Goal: Transaction & Acquisition: Purchase product/service

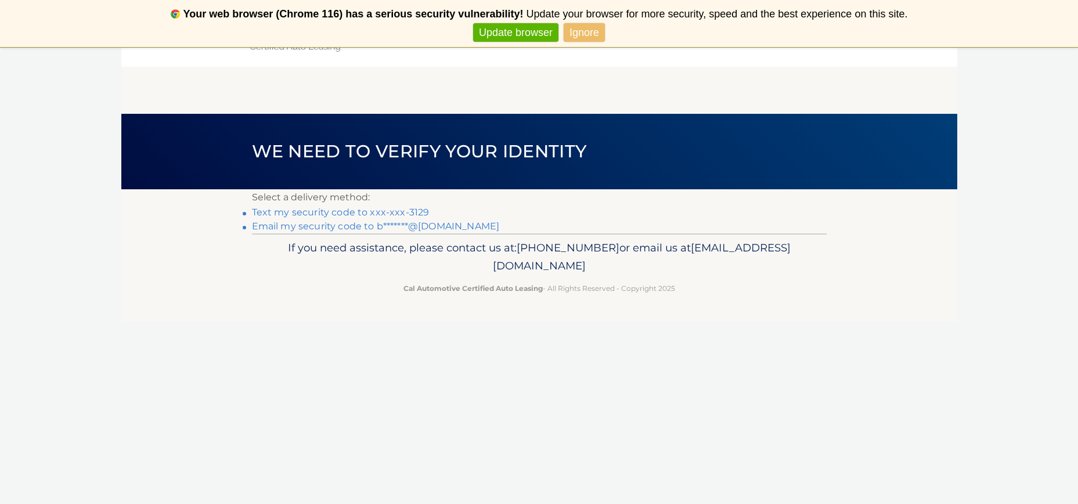
click at [323, 226] on link "Email my security code to b*******@aol.com" at bounding box center [376, 226] width 248 height 11
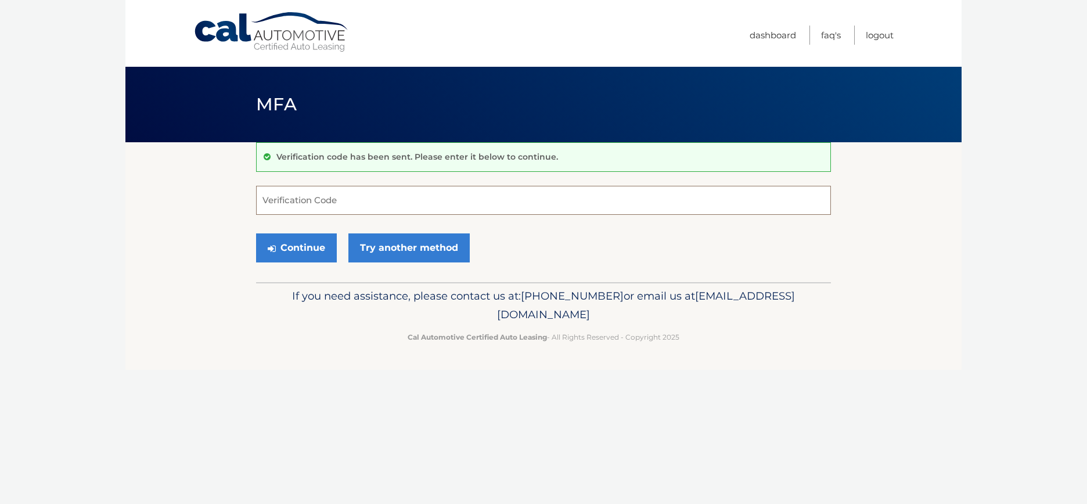
click at [284, 197] on input "Verification Code" at bounding box center [543, 200] width 575 height 29
type input "949904"
click at [301, 254] on button "Continue" at bounding box center [296, 247] width 81 height 29
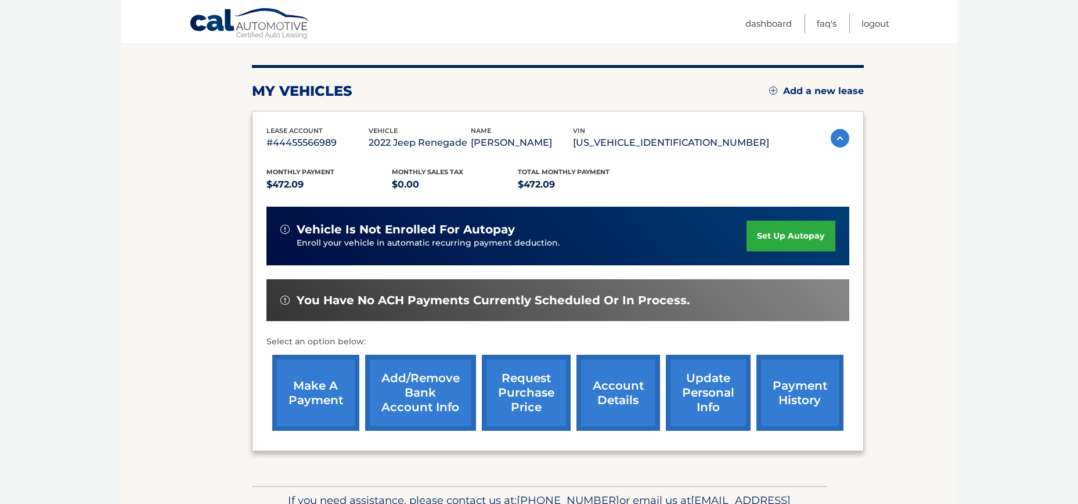
scroll to position [131, 0]
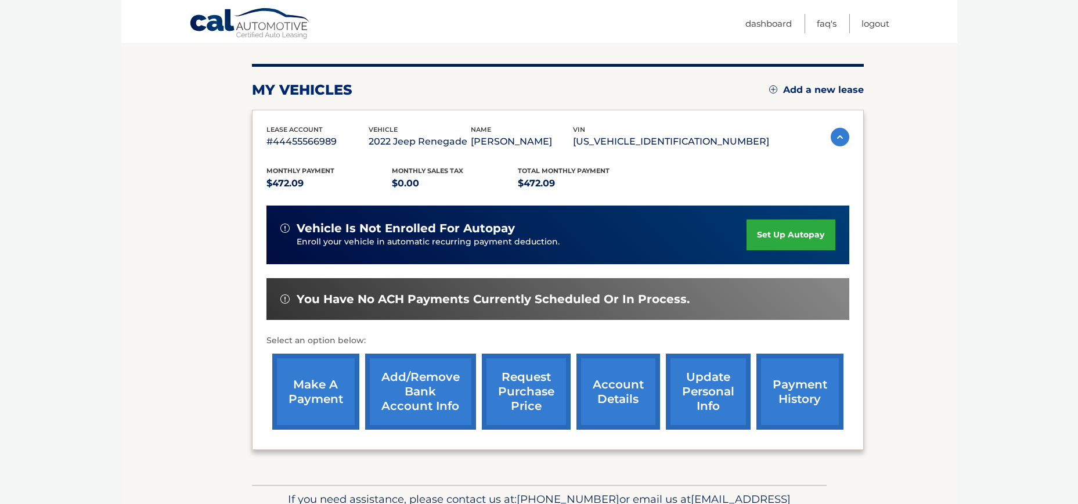
click at [327, 380] on link "make a payment" at bounding box center [315, 392] width 87 height 76
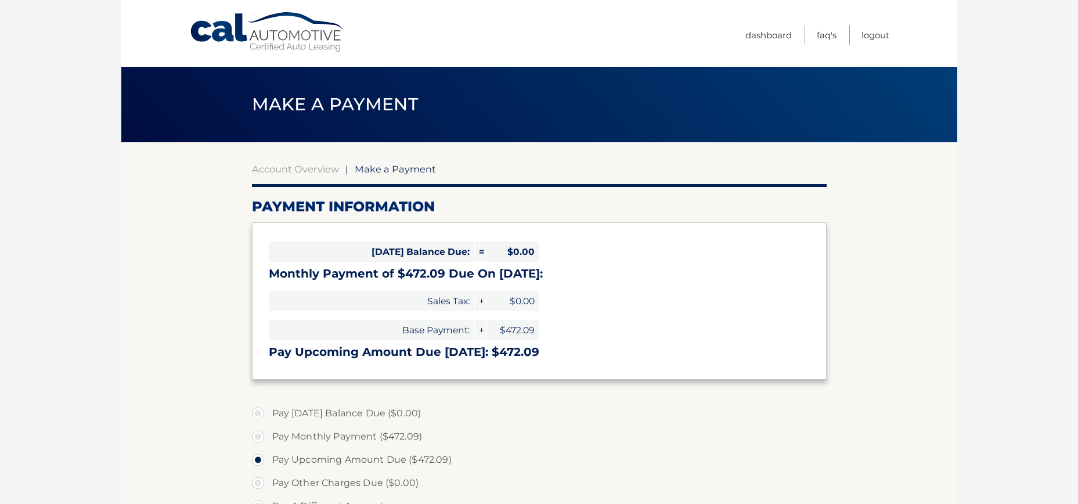
select select "NzRkYTI2NjktMWYwYy00YjdhLThkNWYtMzkxNGM1Y2RjNzM5"
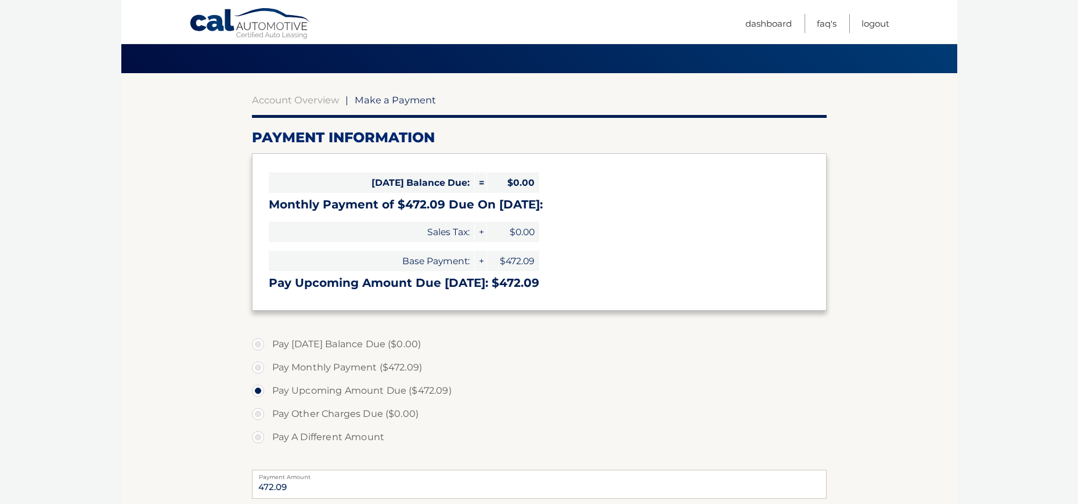
scroll to position [78, 0]
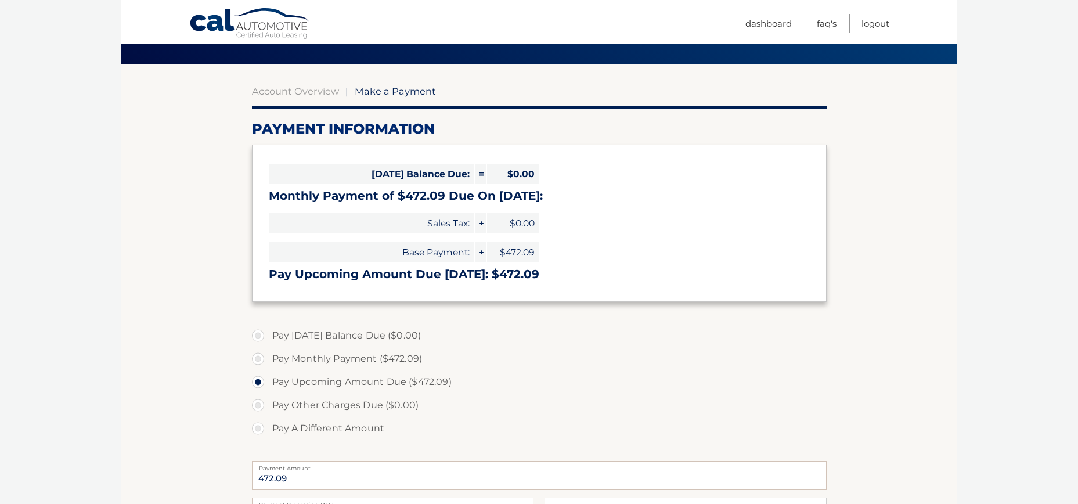
click at [261, 359] on label "Pay Monthly Payment ($472.09)" at bounding box center [539, 358] width 575 height 23
click at [261, 359] on input "Pay Monthly Payment ($472.09)" at bounding box center [263, 356] width 12 height 19
radio input "true"
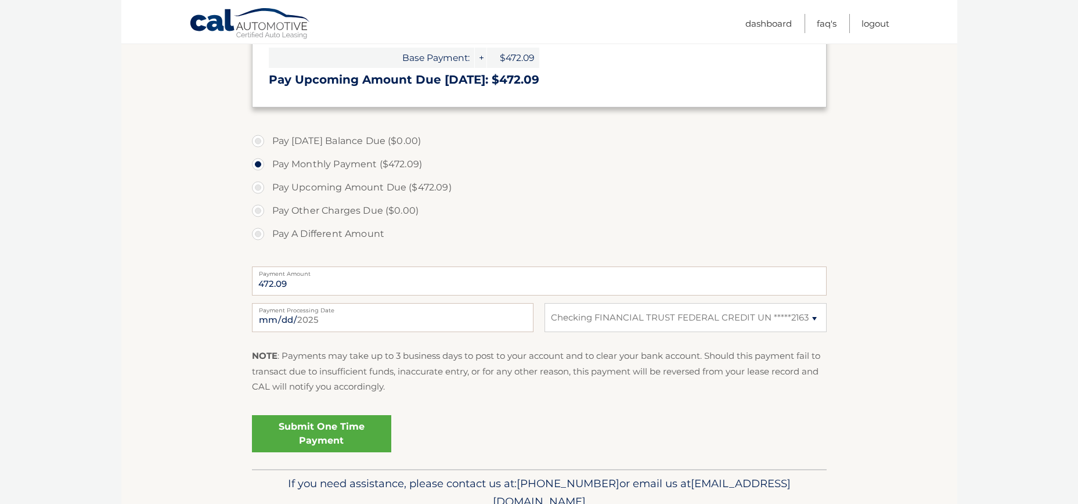
click at [323, 438] on link "Submit One Time Payment" at bounding box center [321, 433] width 139 height 37
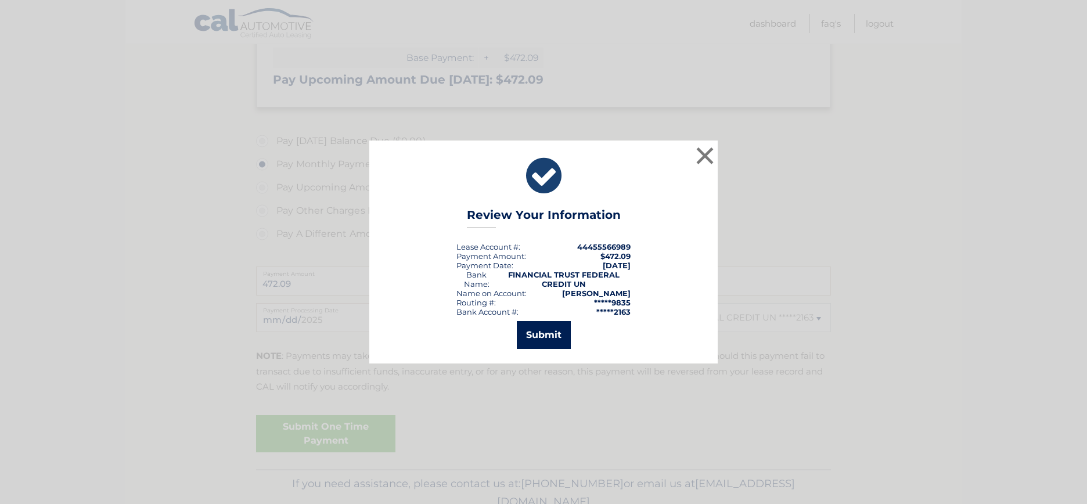
click at [540, 336] on button "Submit" at bounding box center [544, 335] width 54 height 28
